Goal: Register for event/course

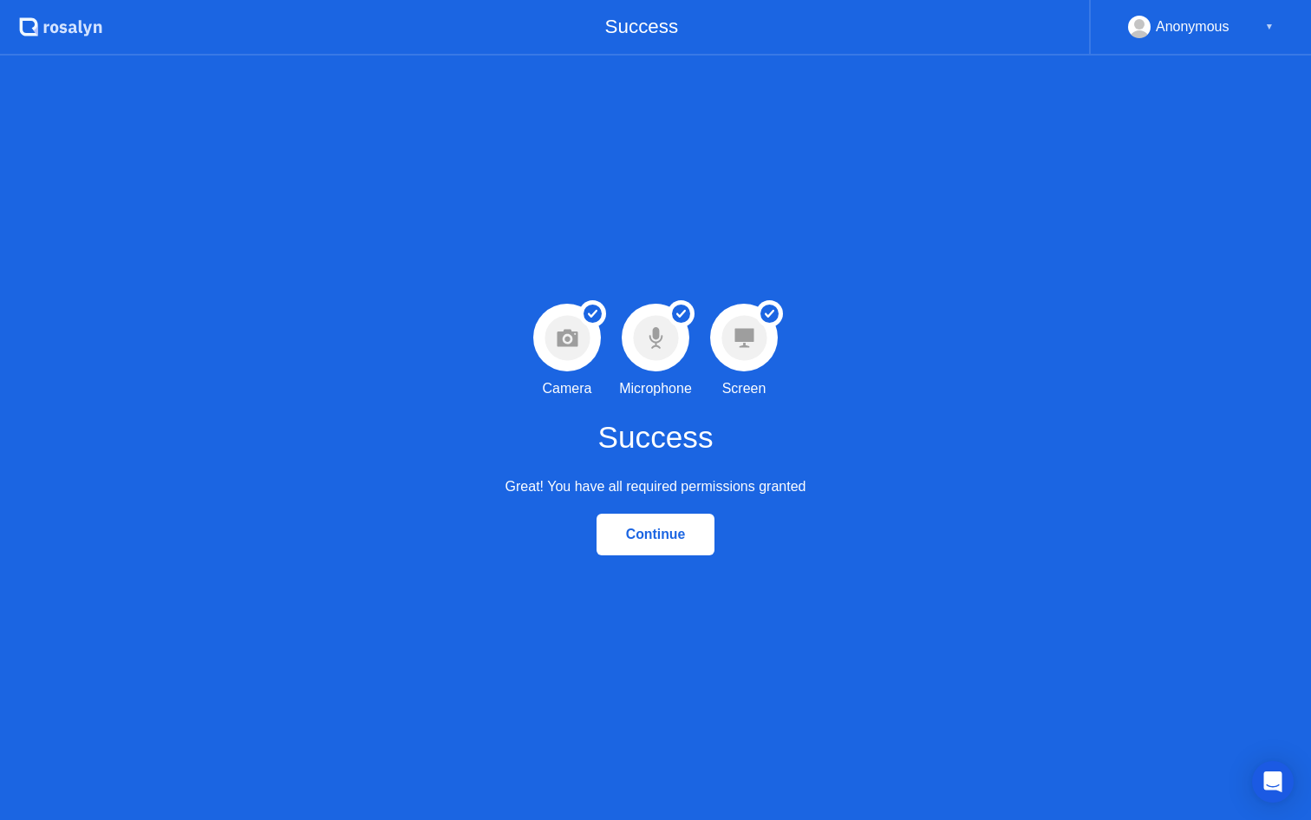
click at [681, 528] on div "Continue" at bounding box center [656, 534] width 108 height 16
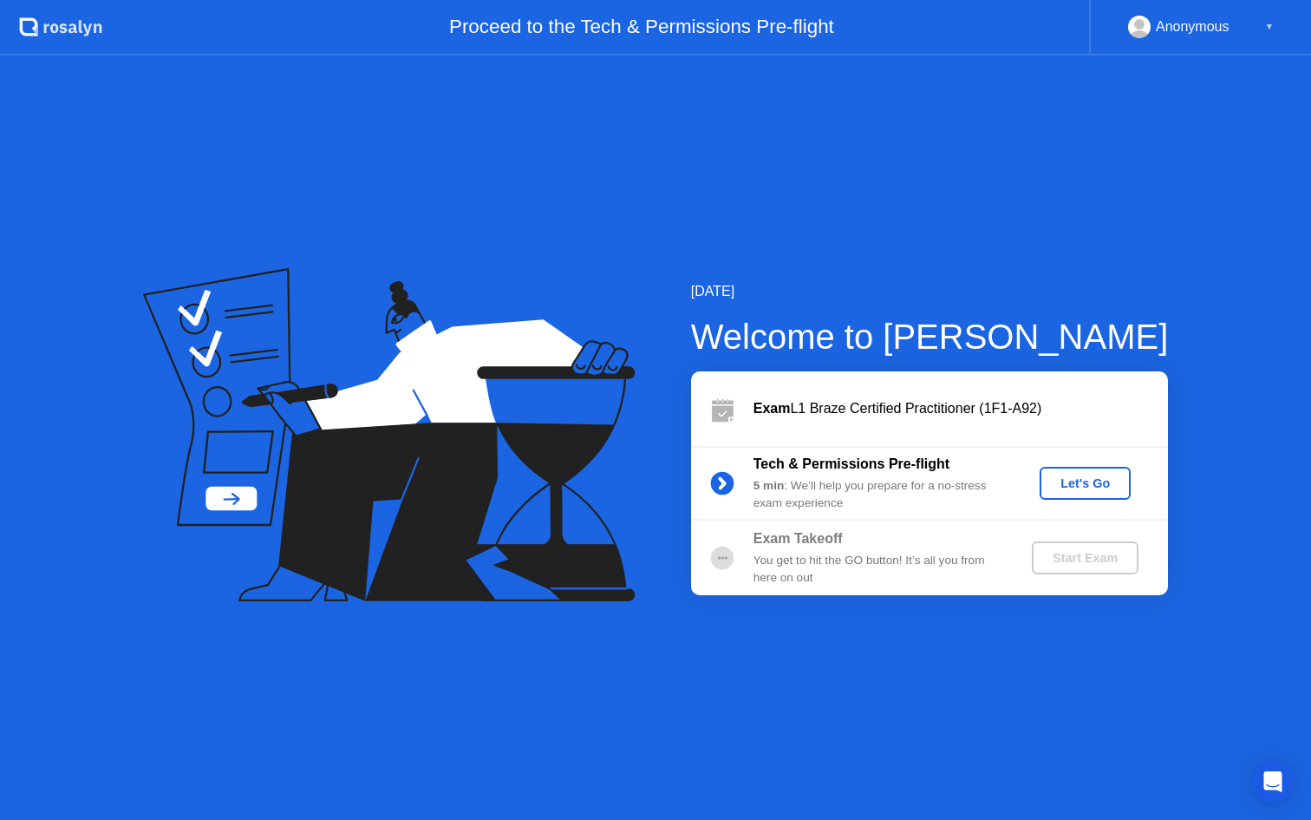
click at [1081, 478] on div "Let's Go" at bounding box center [1085, 483] width 77 height 14
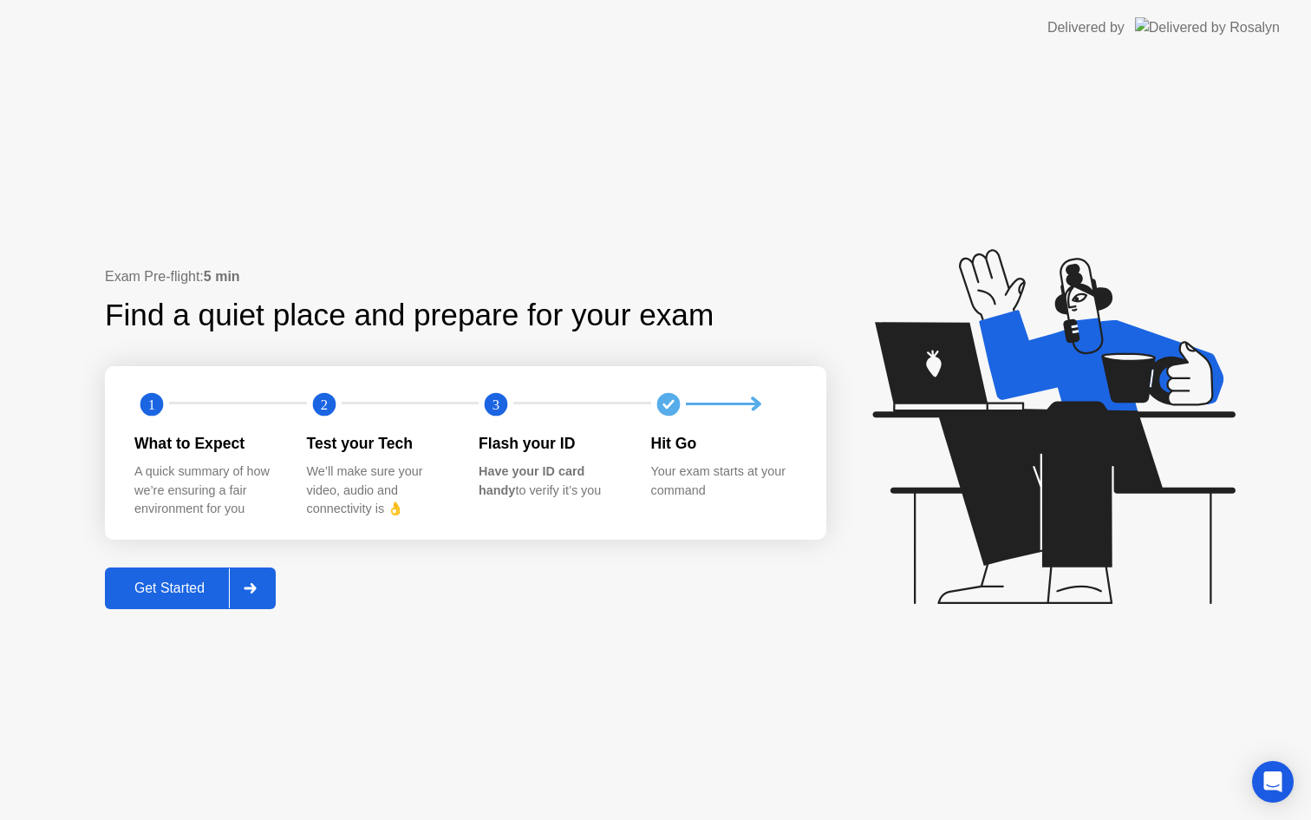
click at [199, 593] on div "Get Started" at bounding box center [169, 588] width 119 height 16
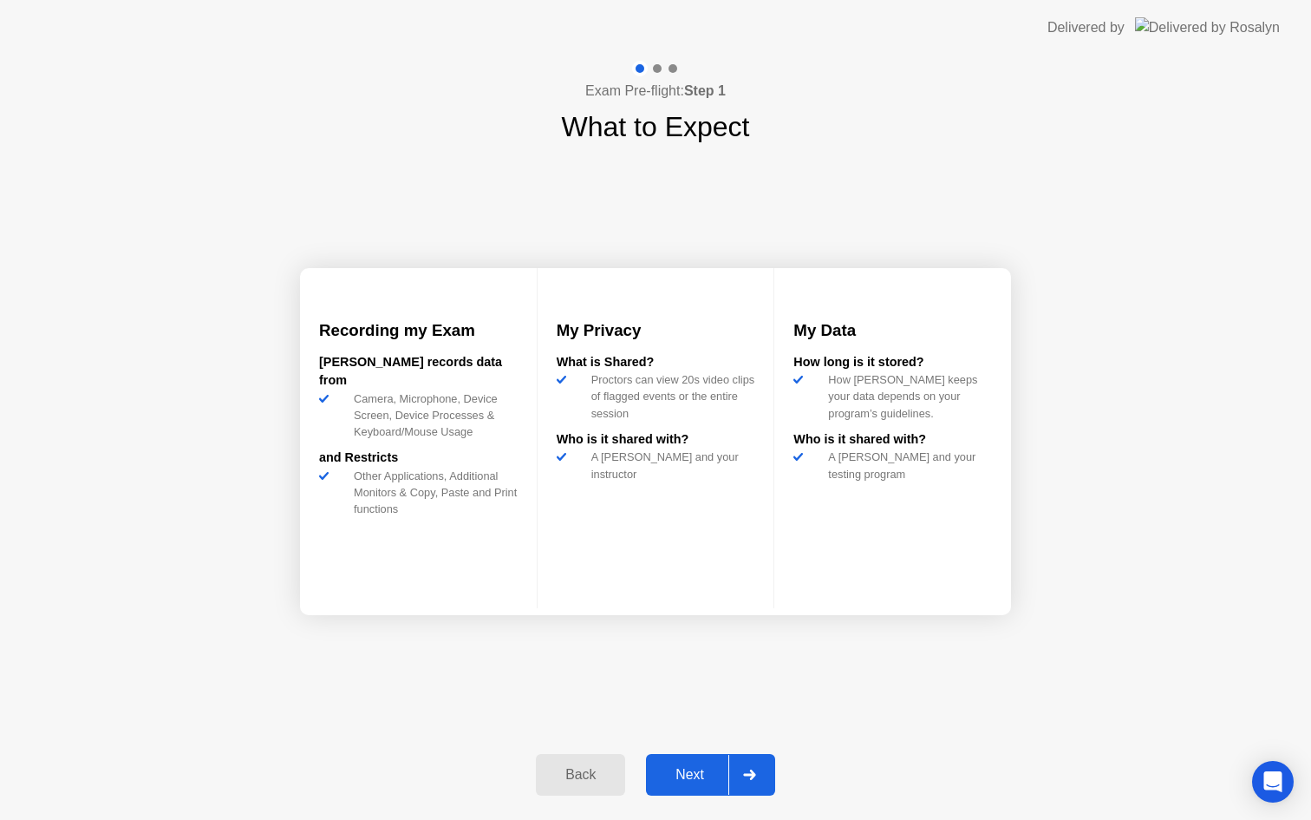
click at [702, 767] on div "Next" at bounding box center [689, 775] width 77 height 16
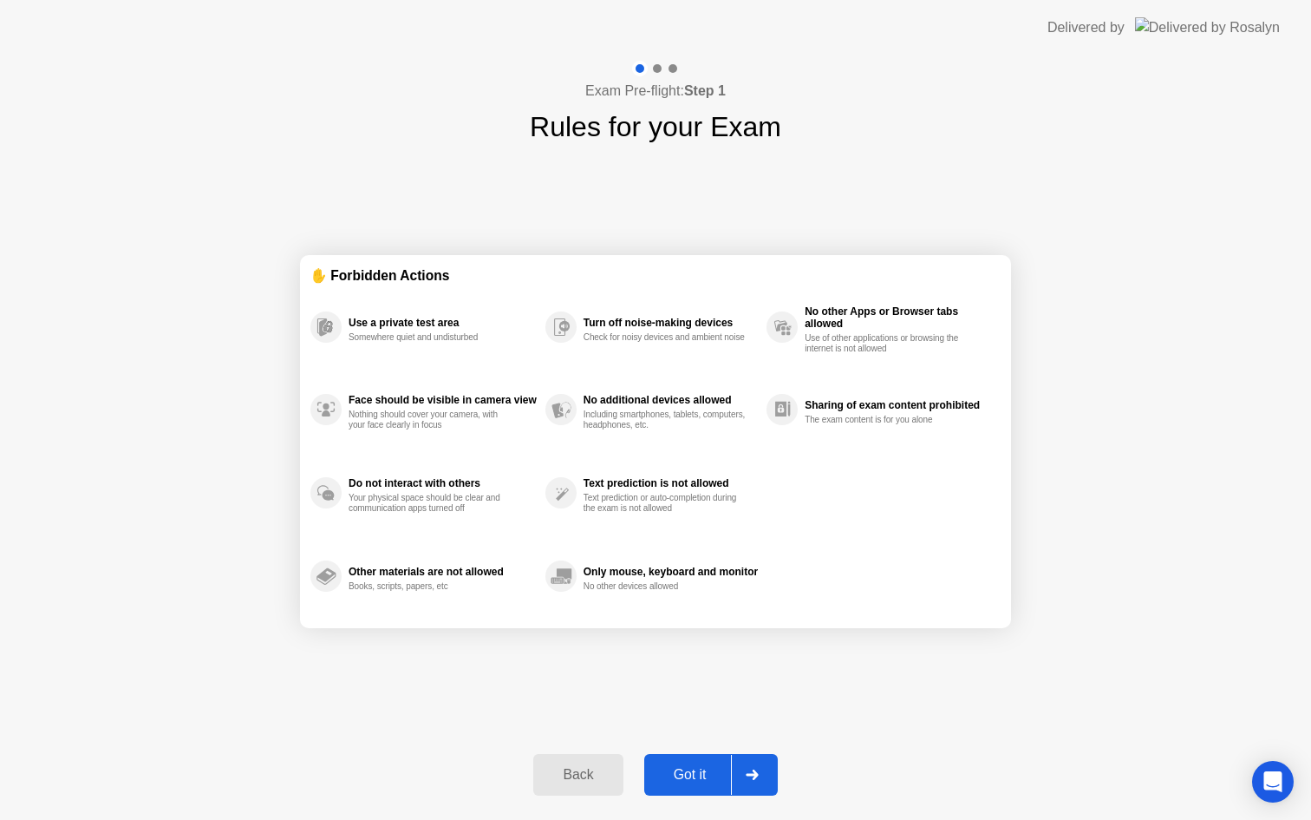
click at [702, 767] on div "Got it" at bounding box center [691, 775] width 82 height 16
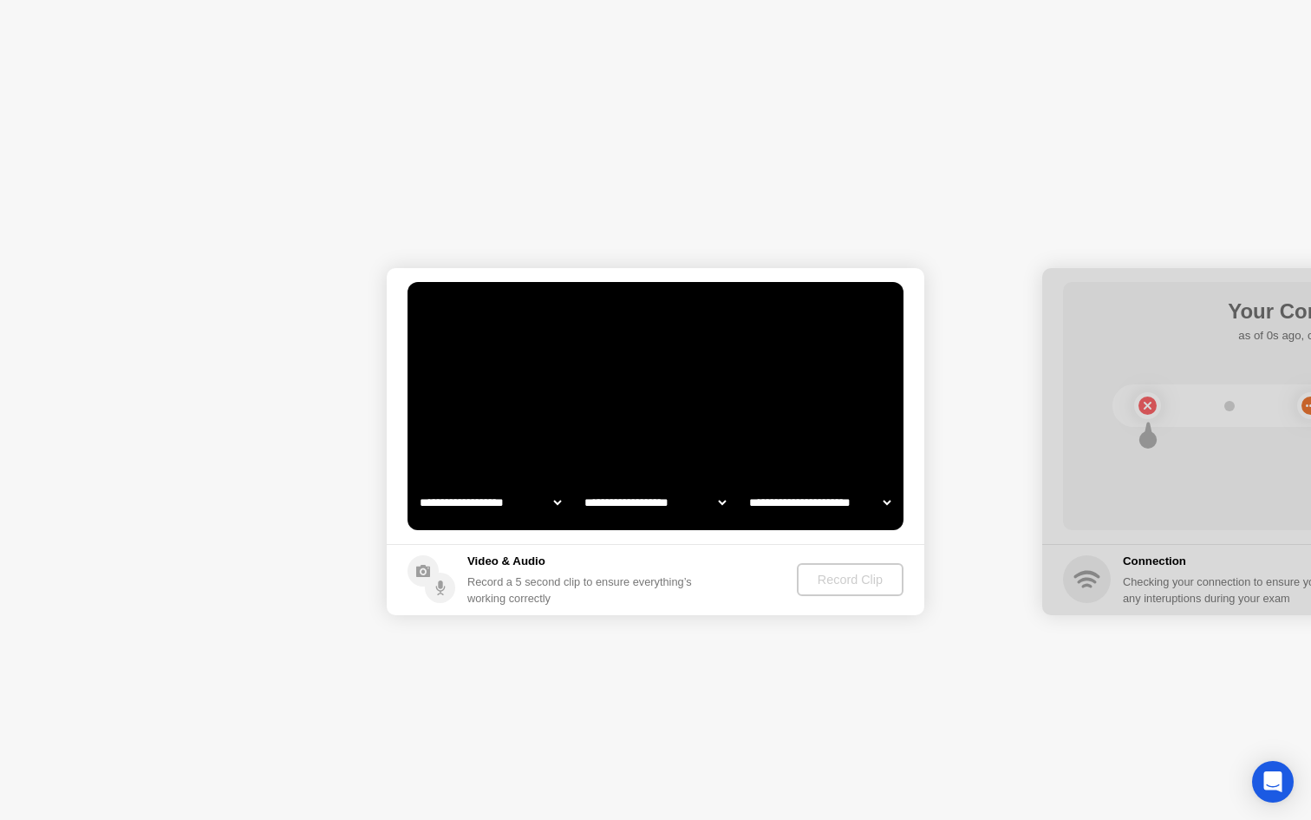
select select "**********"
select select "*******"
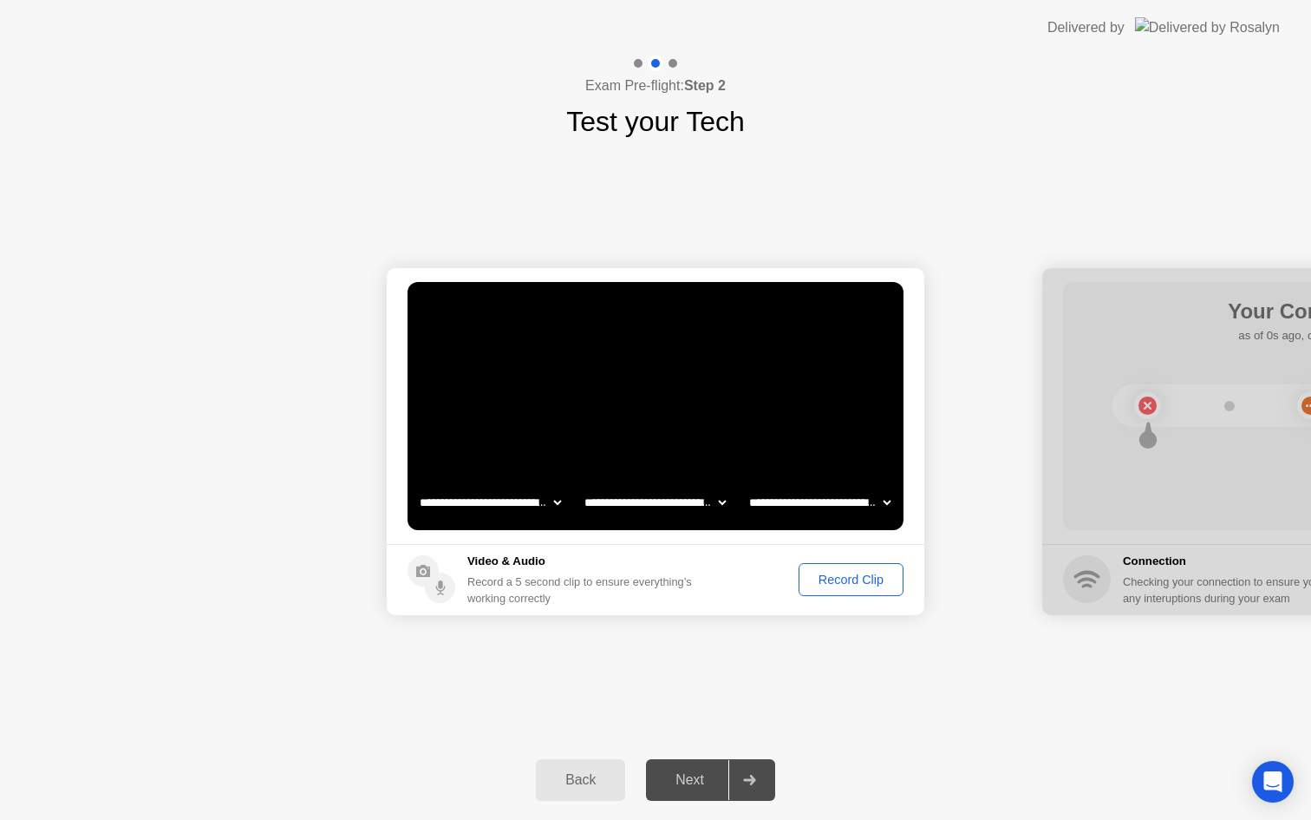
click at [840, 572] on div "Record Clip" at bounding box center [851, 579] width 93 height 14
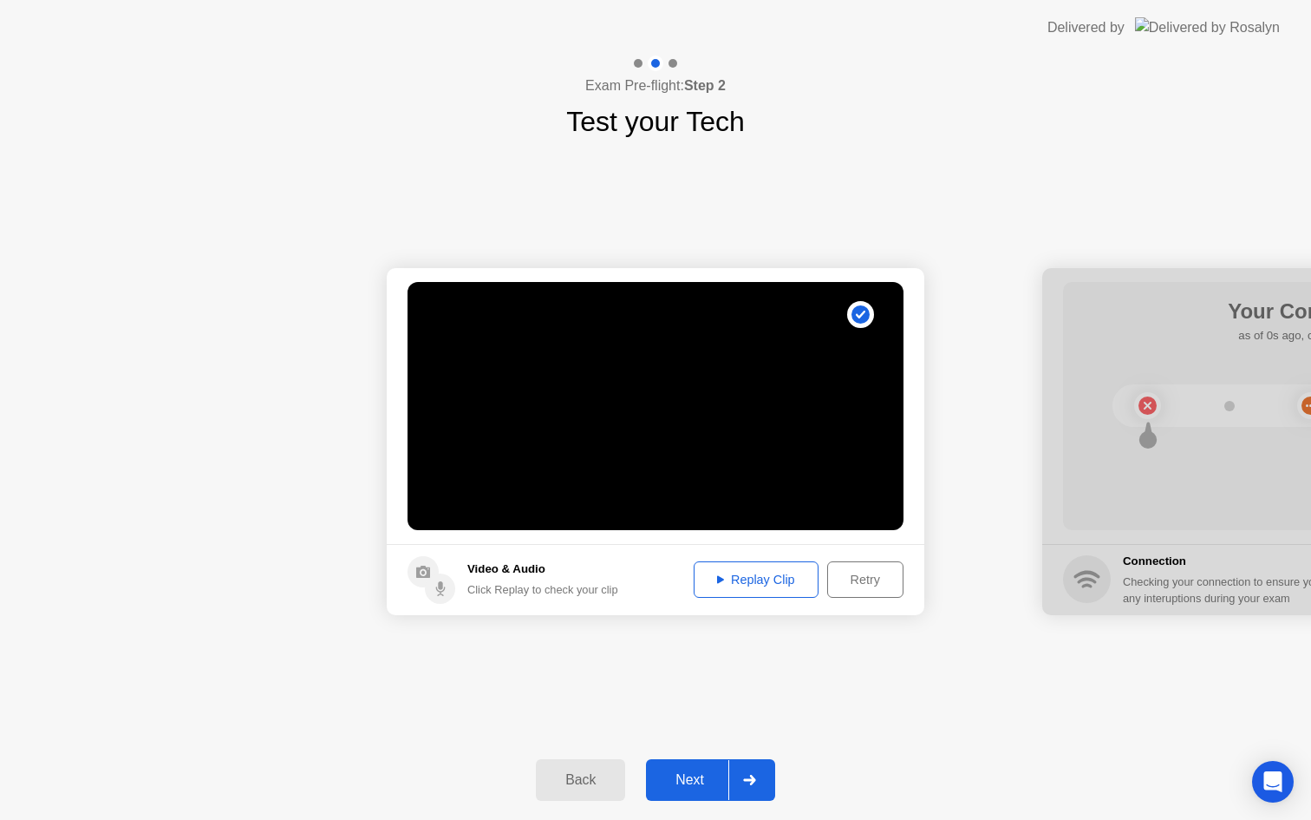
click at [768, 585] on div "Replay Clip" at bounding box center [756, 579] width 113 height 14
click at [696, 766] on button "Next" at bounding box center [710, 780] width 129 height 42
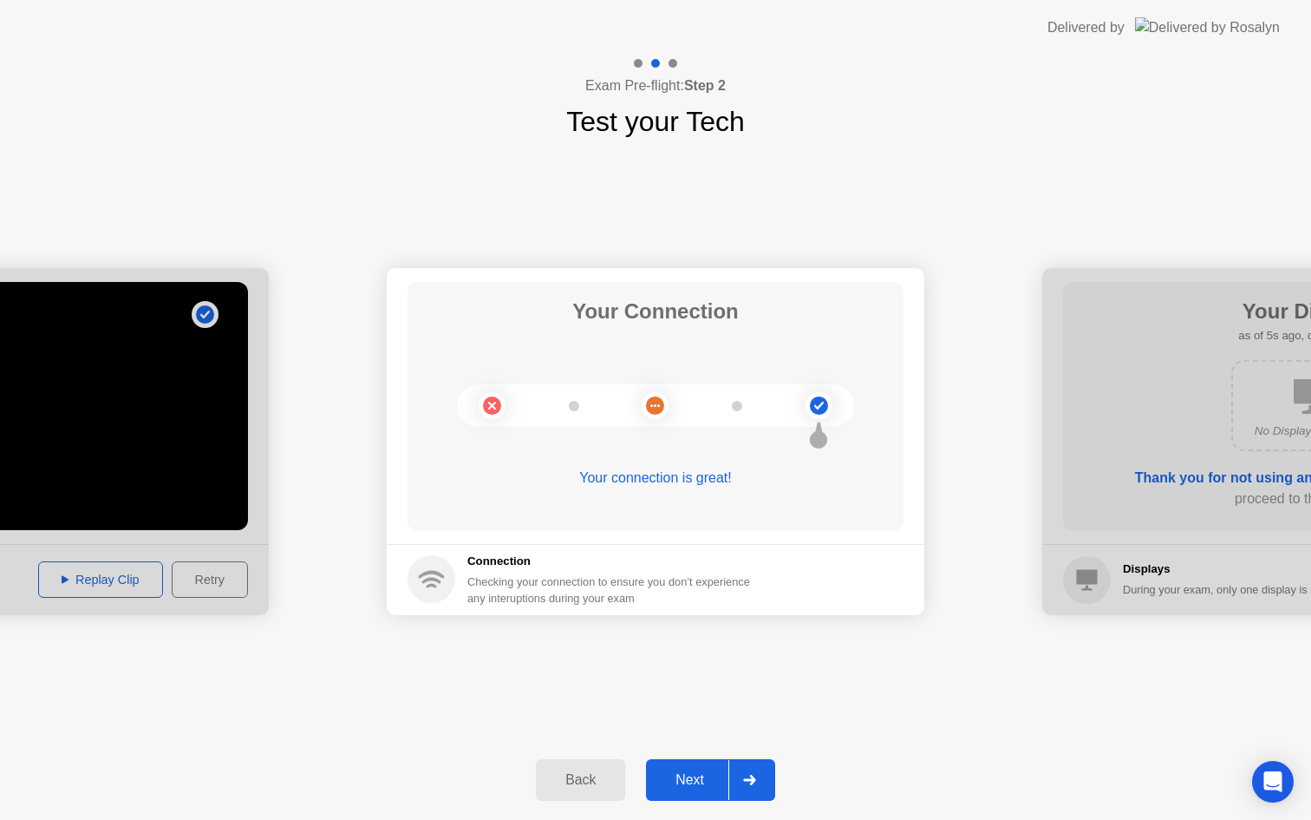
click at [696, 766] on button "Next" at bounding box center [710, 780] width 129 height 42
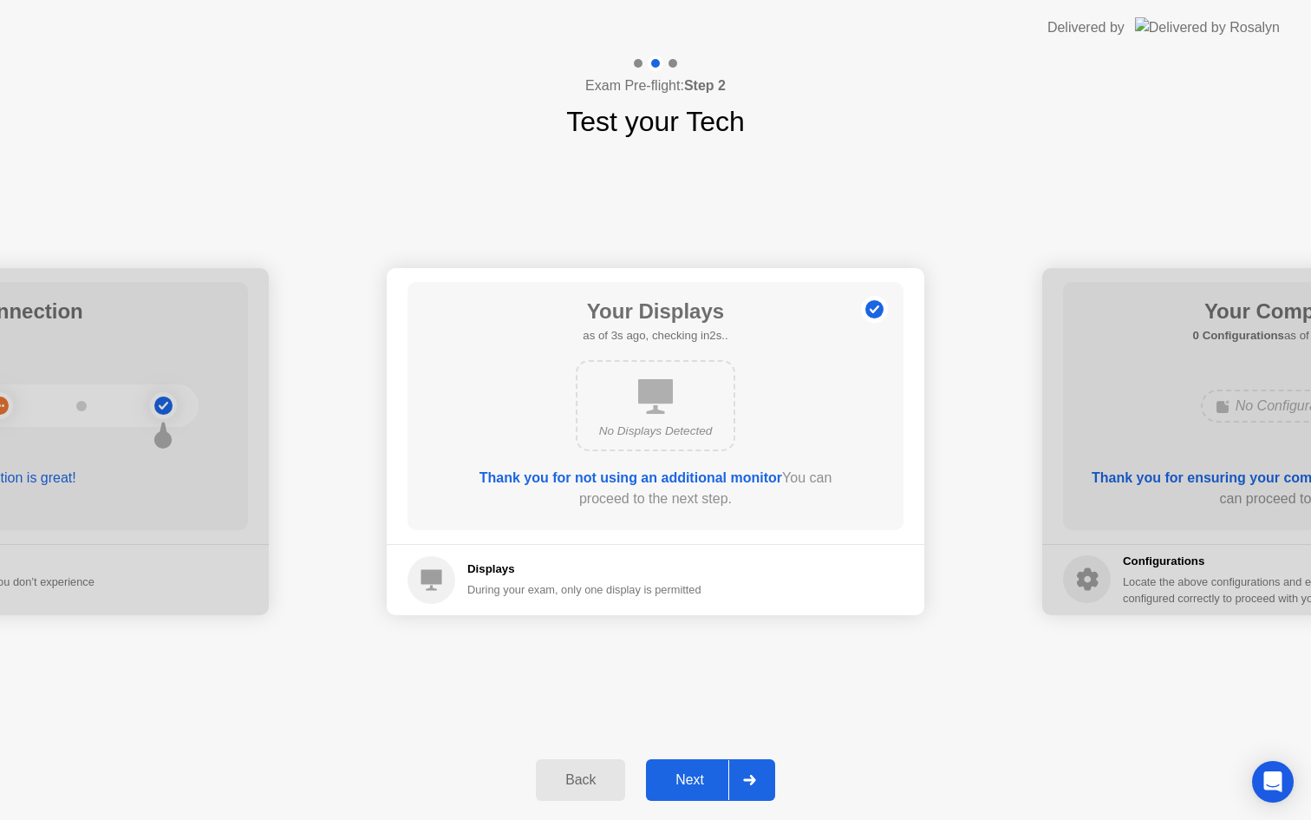
click at [697, 793] on button "Next" at bounding box center [710, 780] width 129 height 42
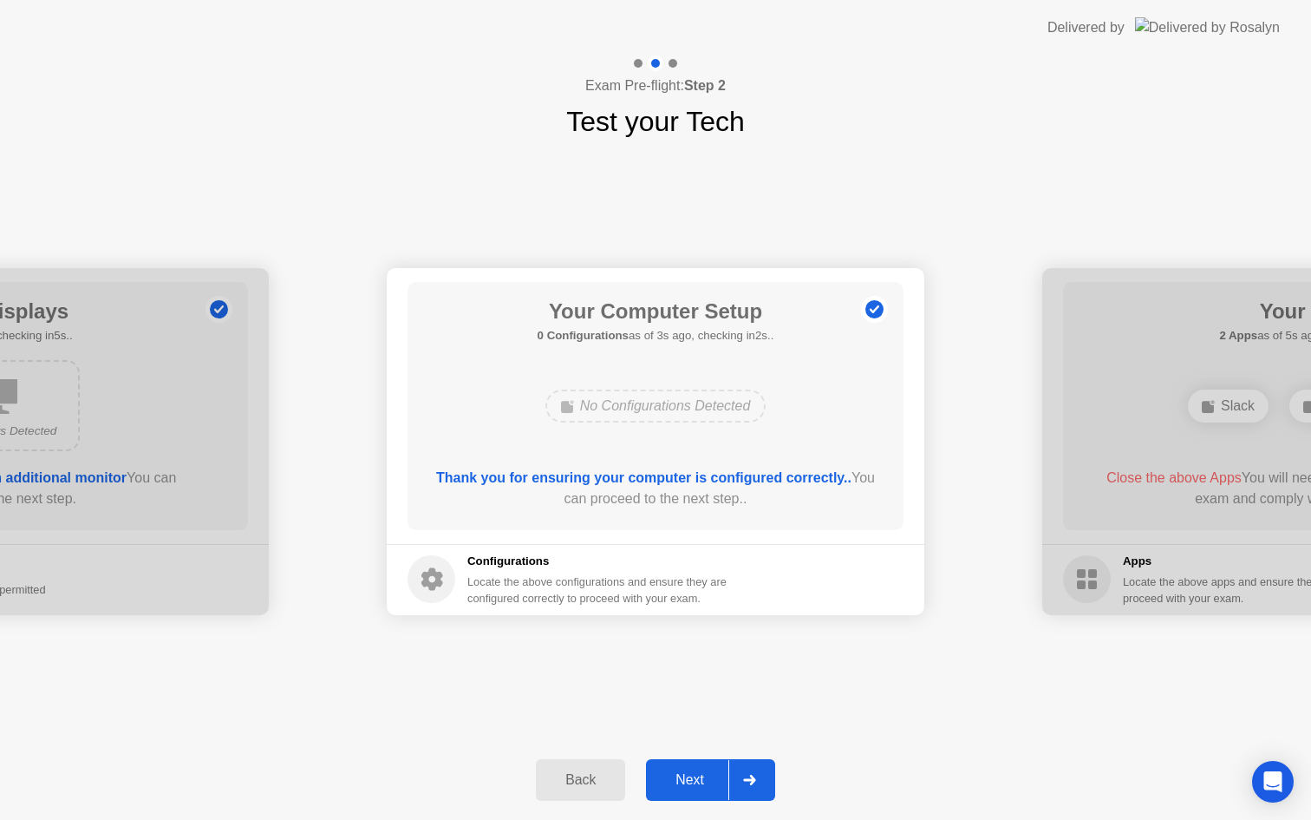
click at [707, 780] on div "Next" at bounding box center [689, 780] width 77 height 16
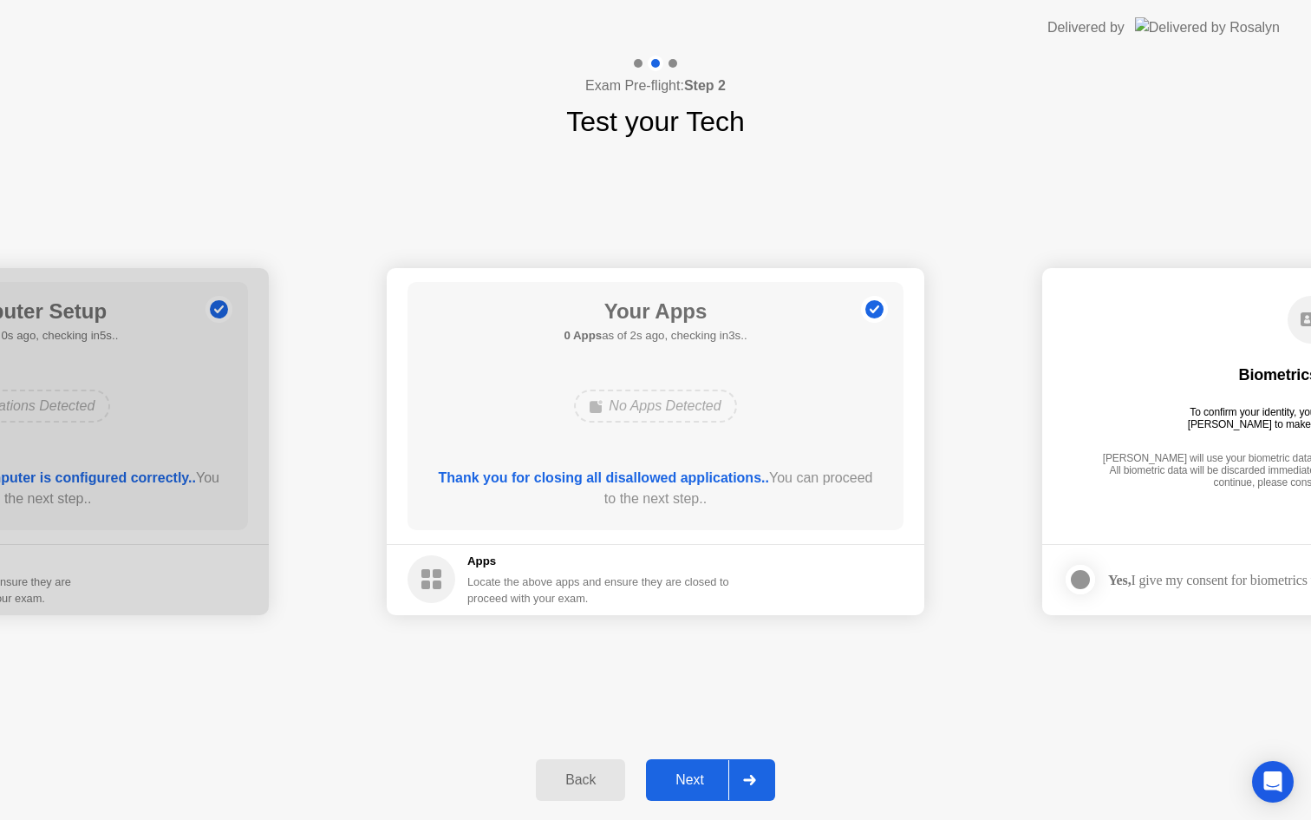
click at [753, 779] on icon at bounding box center [749, 779] width 12 height 10
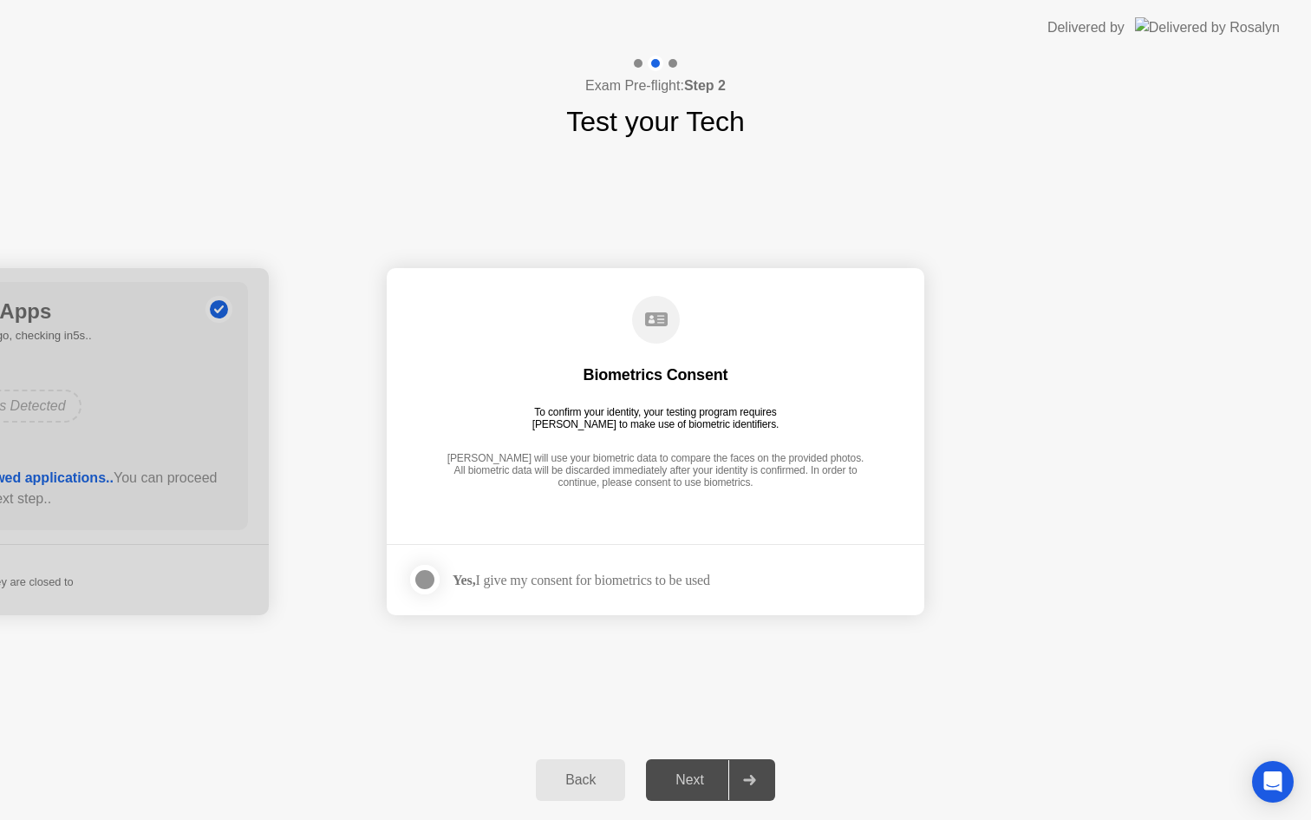
click at [723, 773] on div "Next" at bounding box center [689, 780] width 77 height 16
click at [491, 573] on div "Yes, I give my consent for biometrics to be used" at bounding box center [582, 580] width 258 height 16
click at [421, 578] on div at bounding box center [425, 579] width 21 height 21
click at [691, 772] on div "Next" at bounding box center [689, 780] width 77 height 16
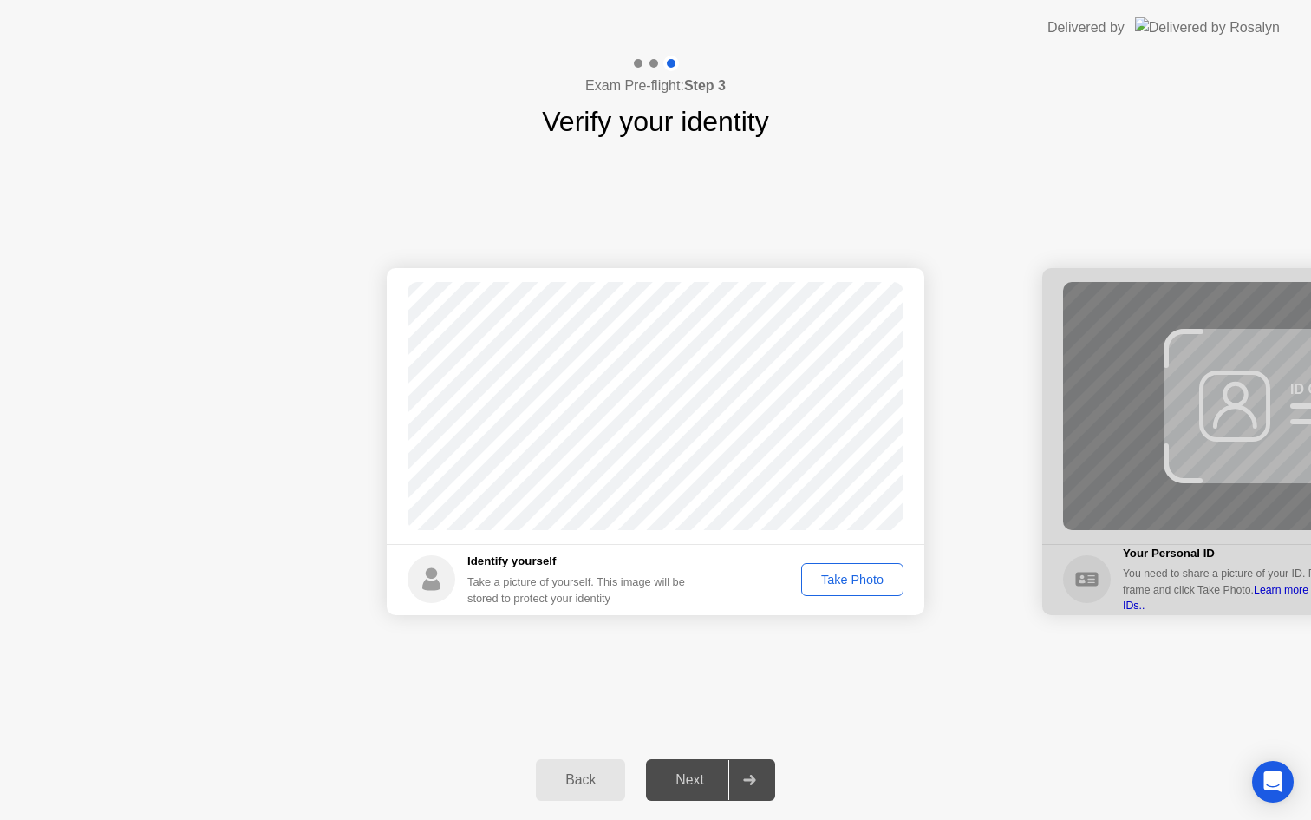
click at [846, 578] on div "Take Photo" at bounding box center [852, 579] width 90 height 14
click at [874, 585] on div "Retake" at bounding box center [864, 579] width 68 height 14
click at [842, 577] on div "Take Photo" at bounding box center [852, 579] width 90 height 14
click at [704, 793] on button "Next" at bounding box center [710, 780] width 129 height 42
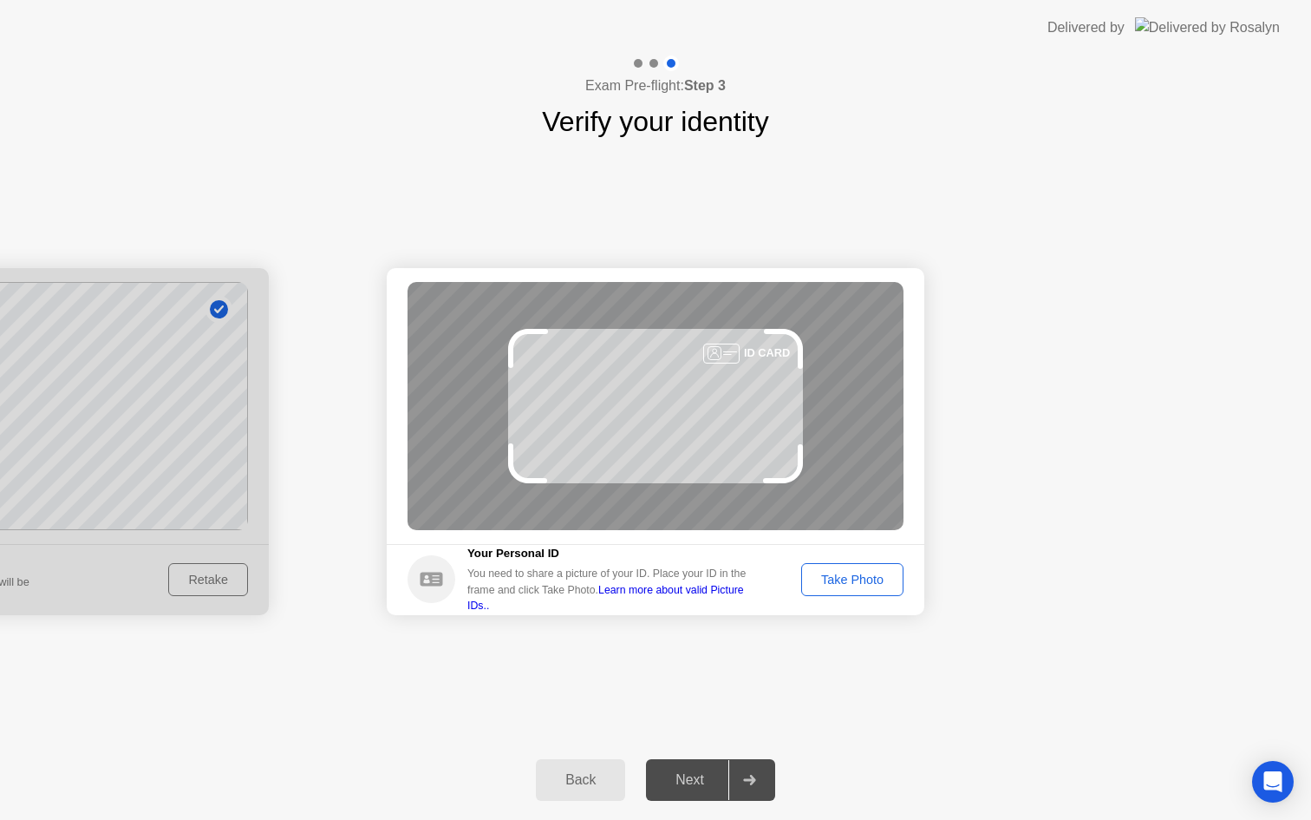
click at [888, 575] on div "Take Photo" at bounding box center [852, 579] width 90 height 14
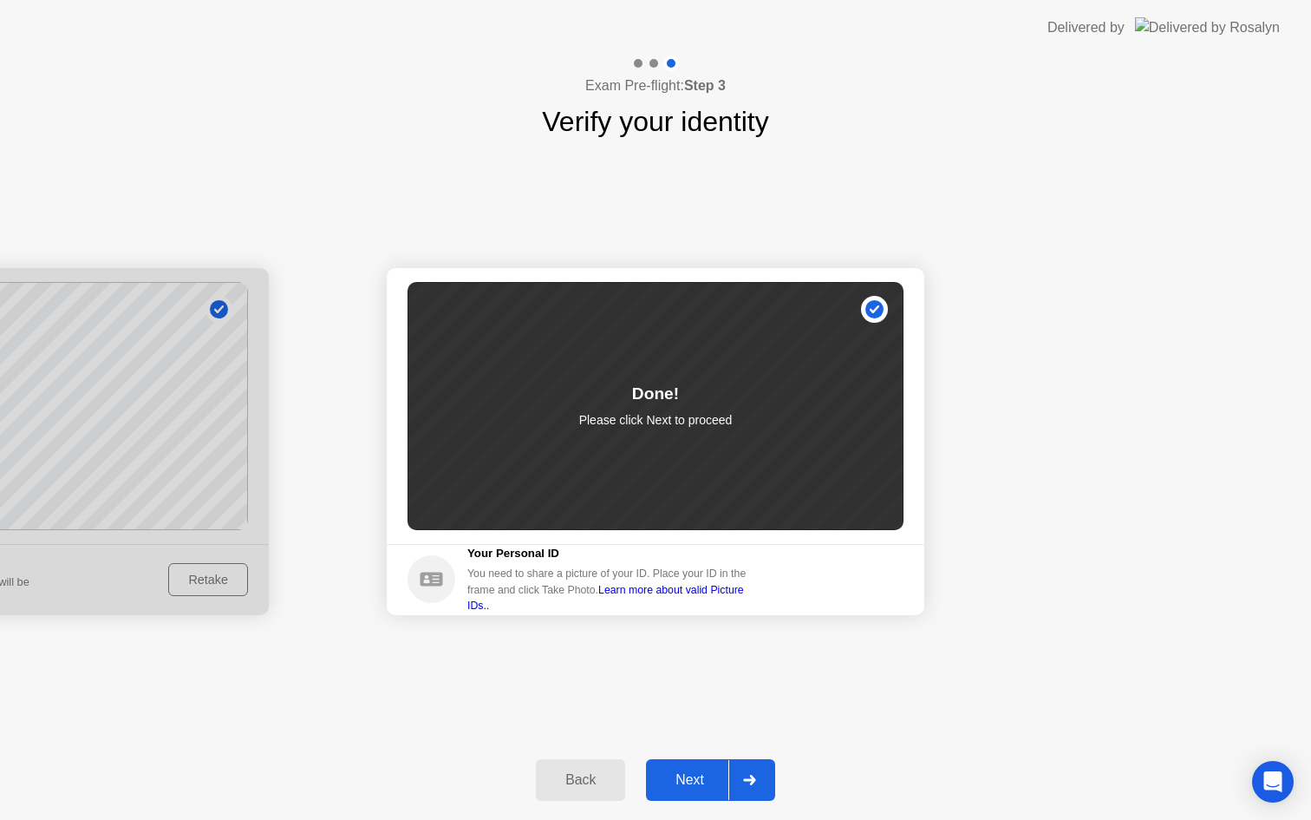
click at [702, 782] on div "Next" at bounding box center [689, 780] width 77 height 16
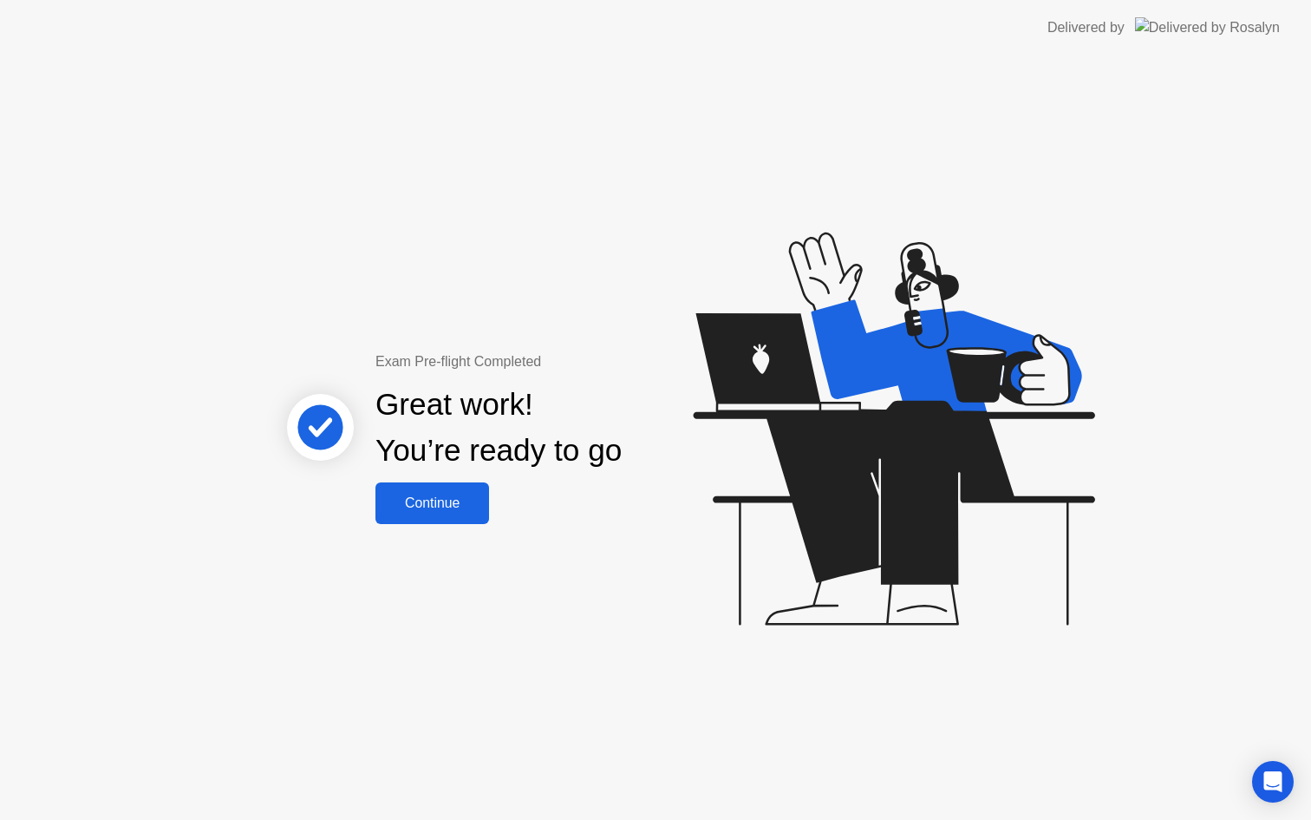
click at [425, 510] on div "Continue" at bounding box center [432, 503] width 103 height 16
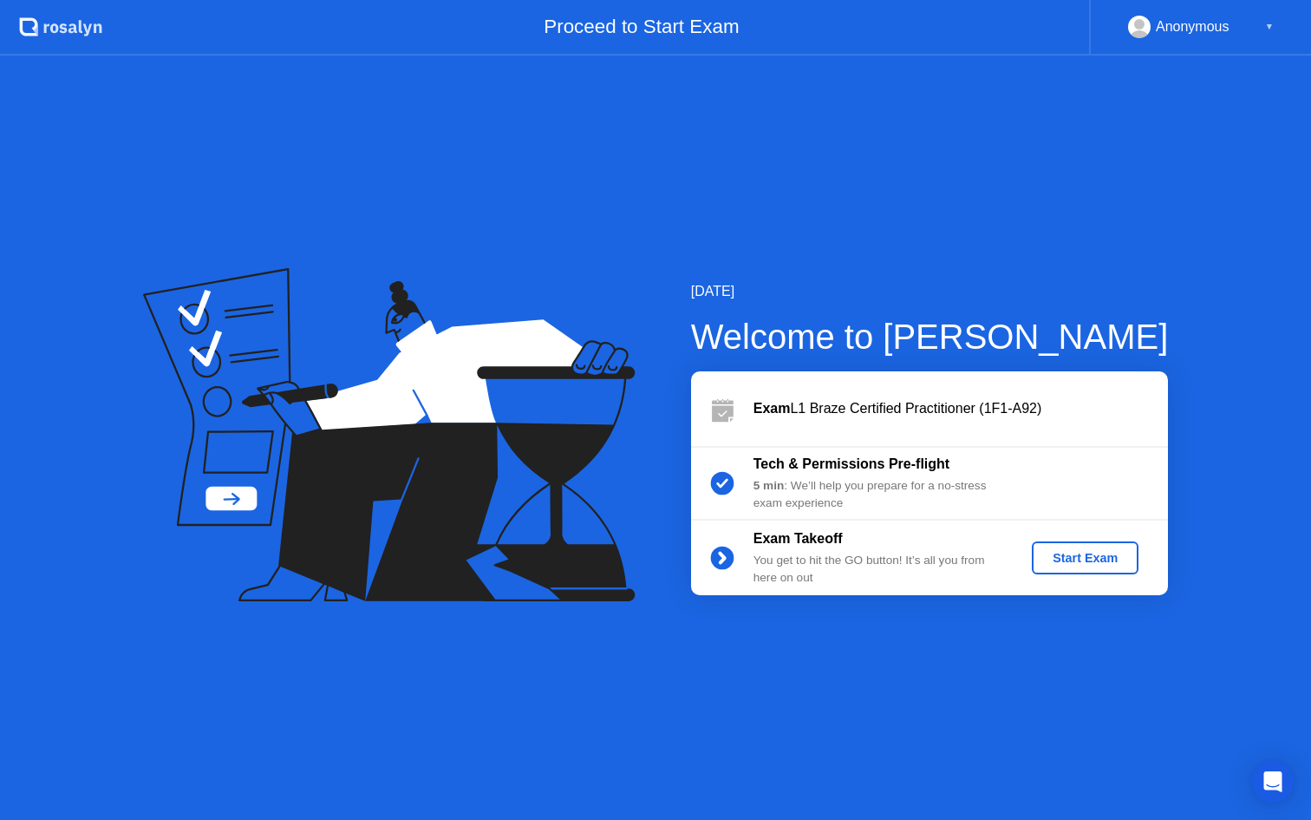
click at [1082, 557] on div "Start Exam" at bounding box center [1085, 558] width 93 height 14
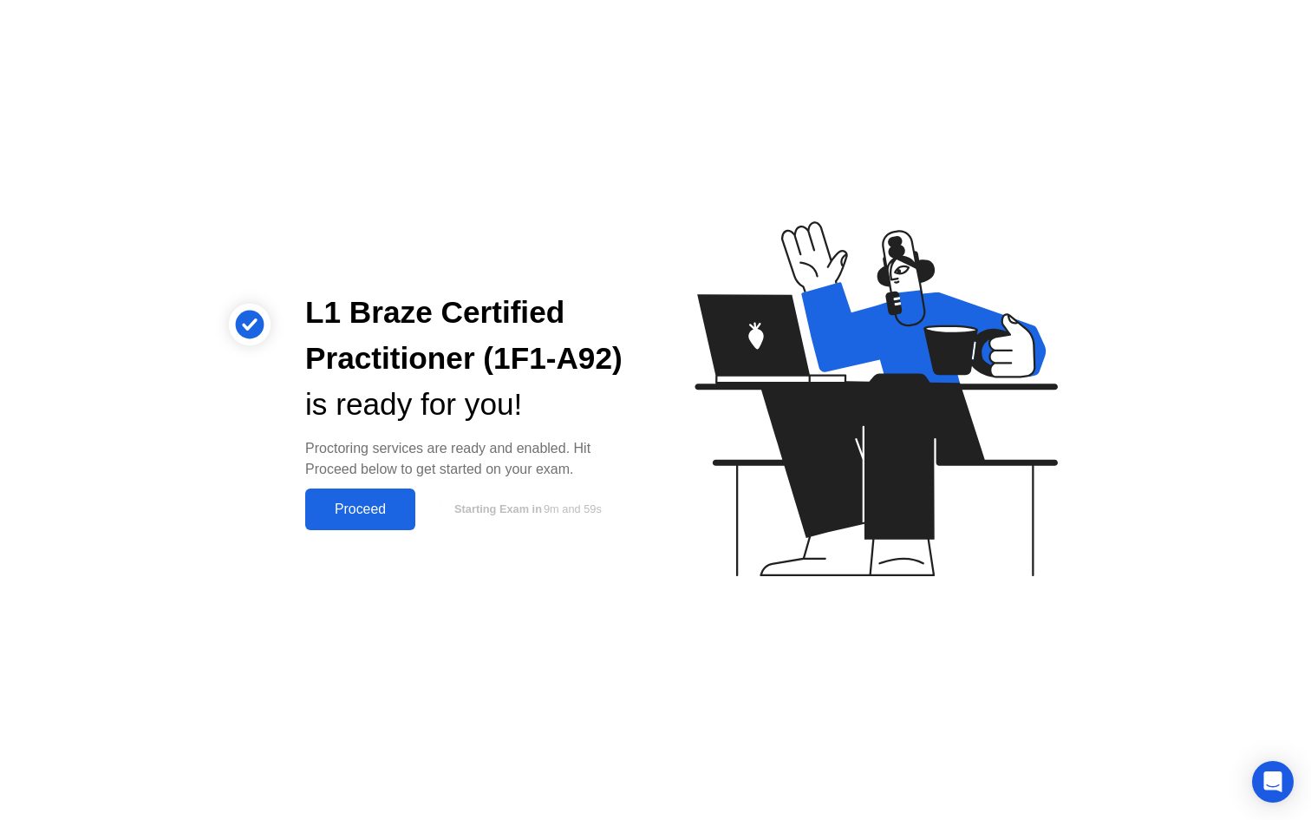
click at [356, 504] on div "Proceed" at bounding box center [360, 509] width 100 height 16
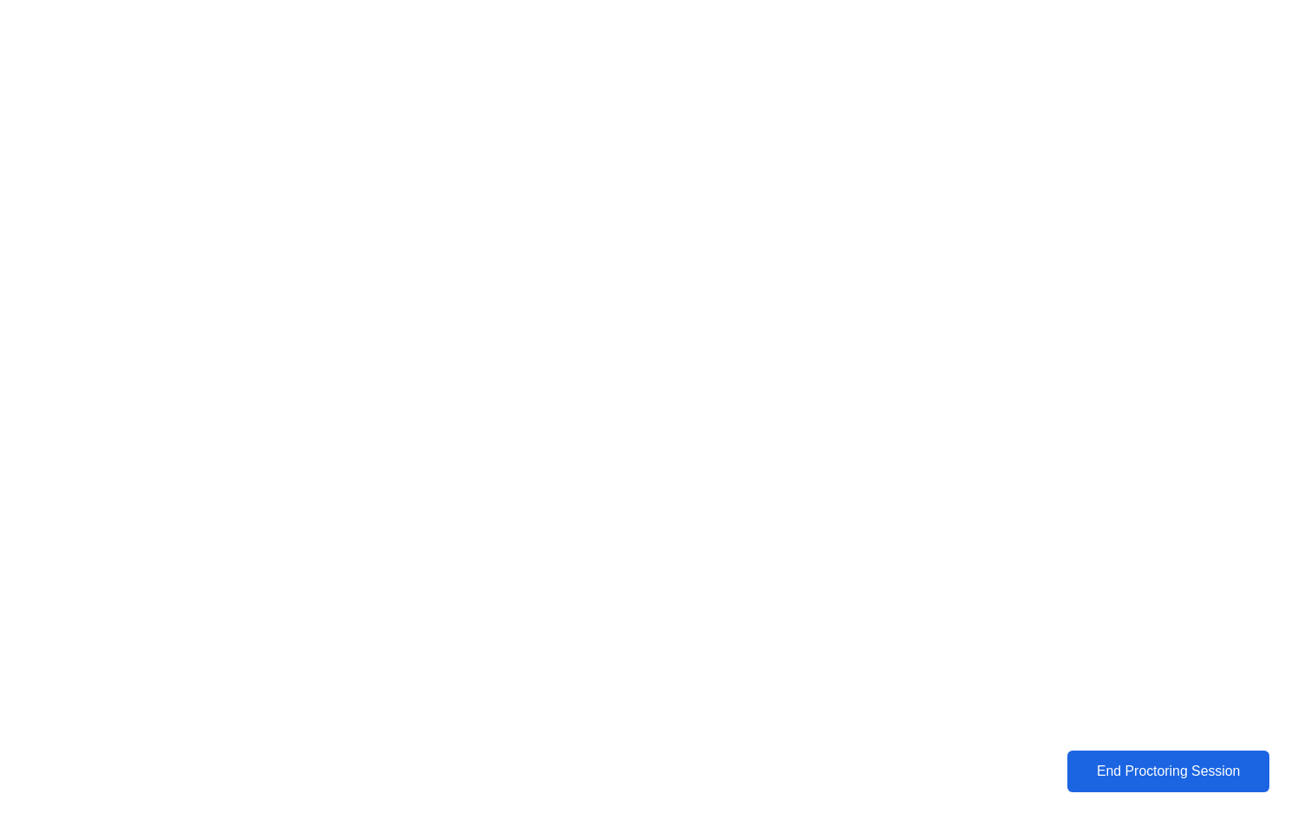
click at [1163, 777] on div "End Proctoring Session" at bounding box center [1168, 771] width 193 height 16
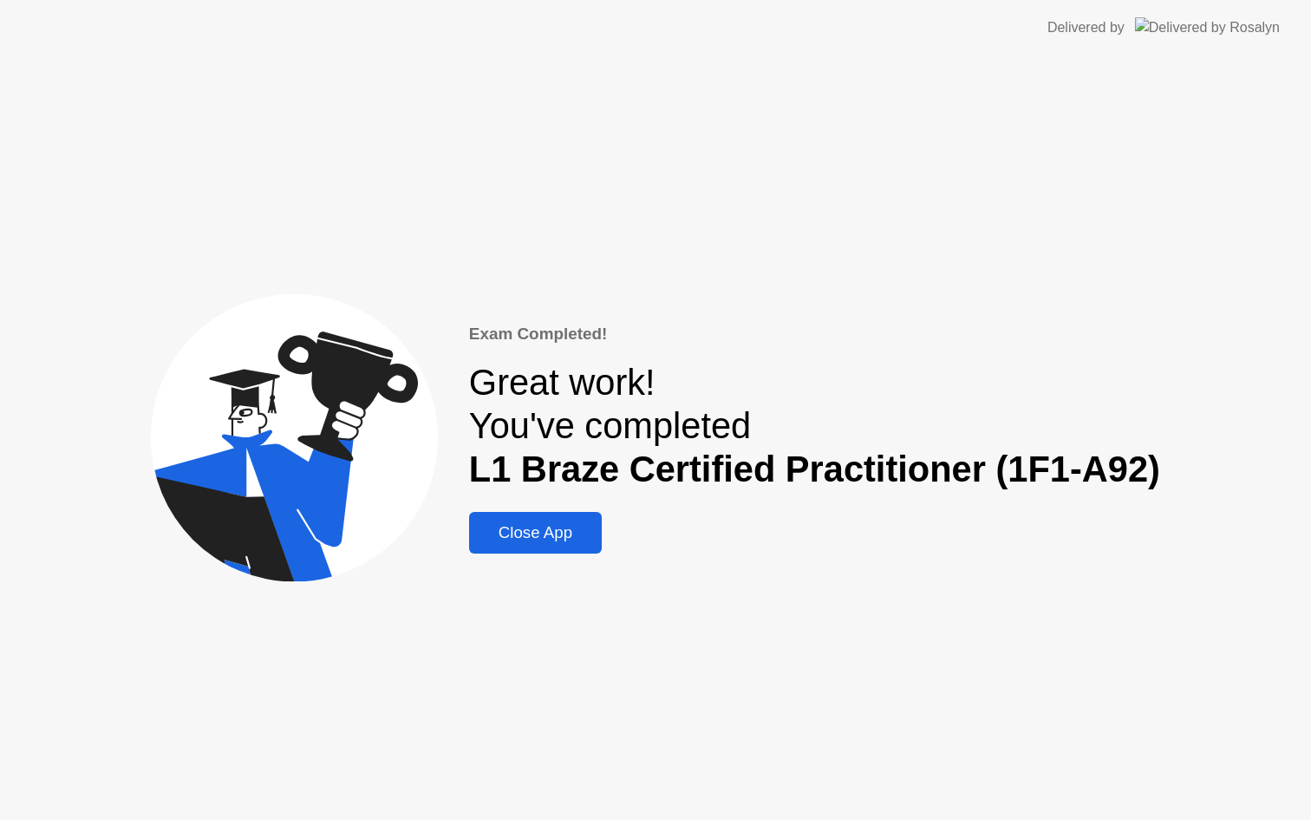
click at [564, 526] on div "Close App" at bounding box center [535, 532] width 122 height 19
